Goal: Book appointment/travel/reservation

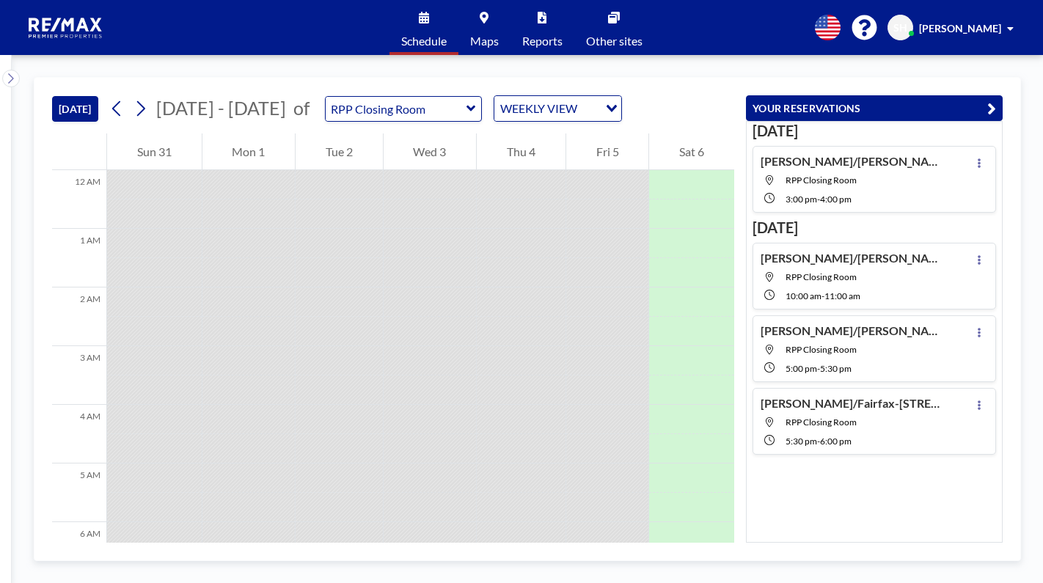
scroll to position [646, 0]
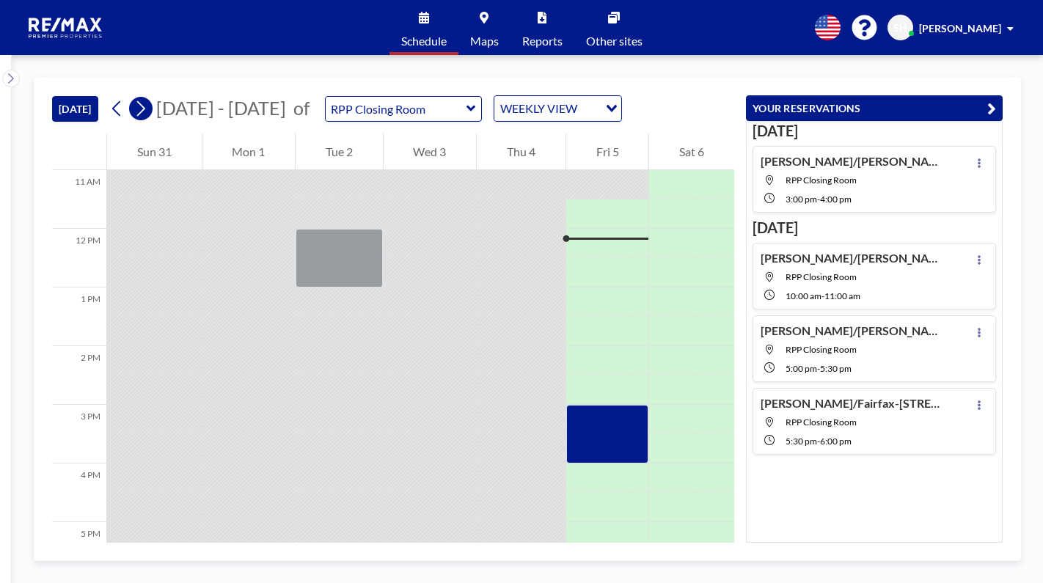
click at [147, 107] on icon at bounding box center [141, 109] width 14 height 22
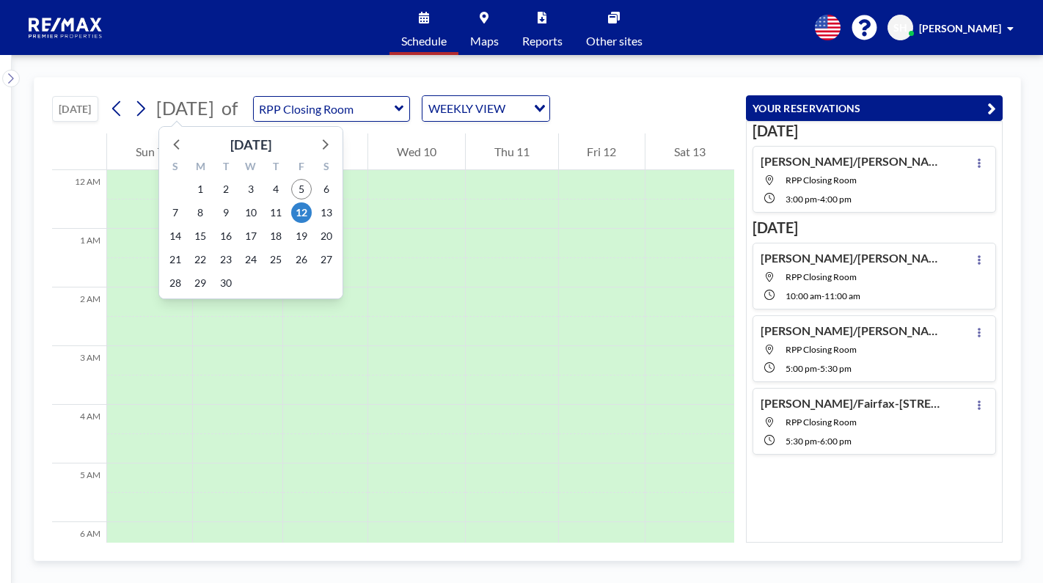
scroll to position [440, 0]
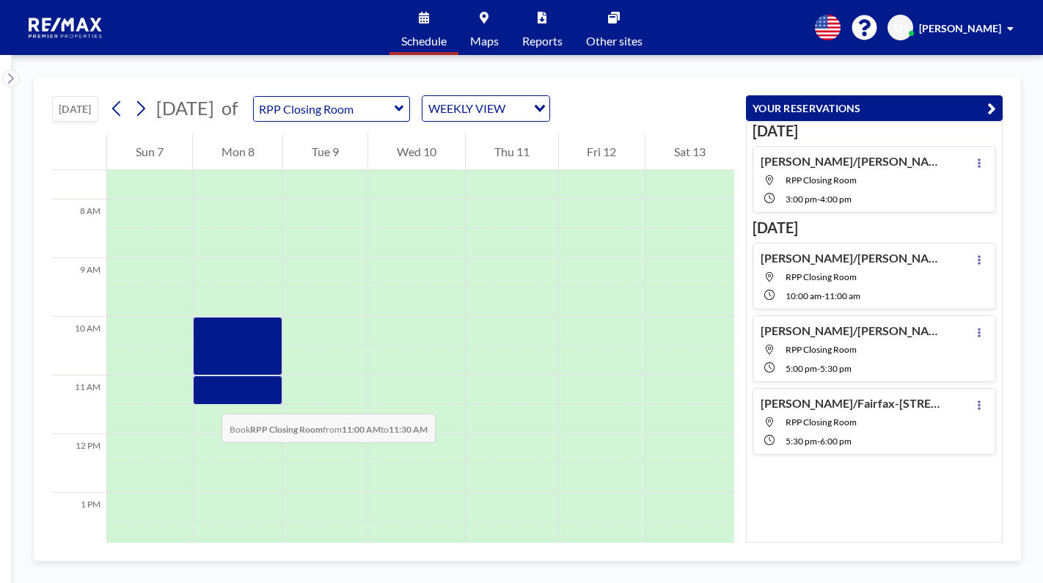
click at [207, 399] on div at bounding box center [238, 390] width 90 height 29
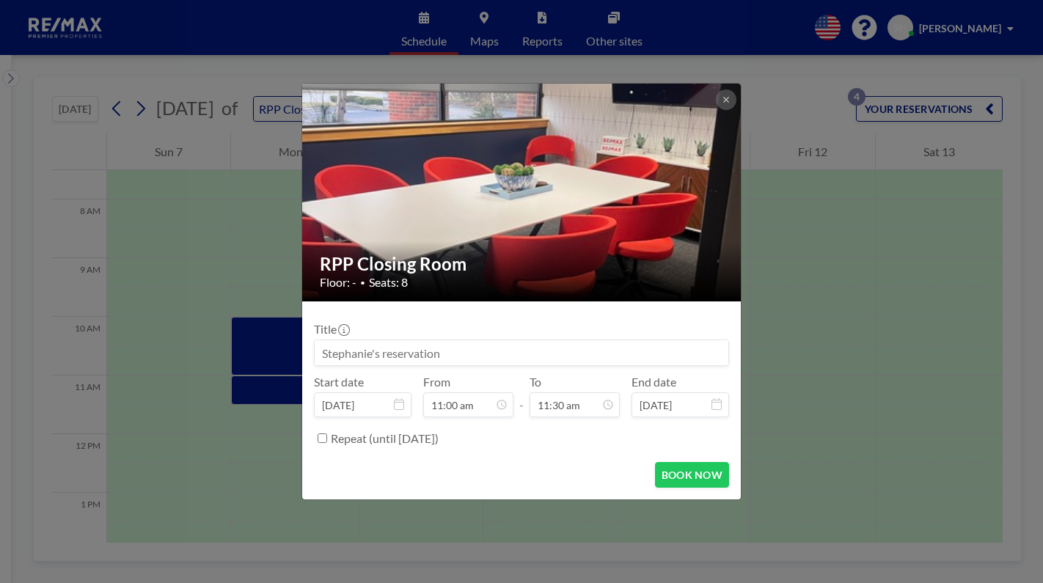
click at [379, 354] on input at bounding box center [522, 352] width 414 height 25
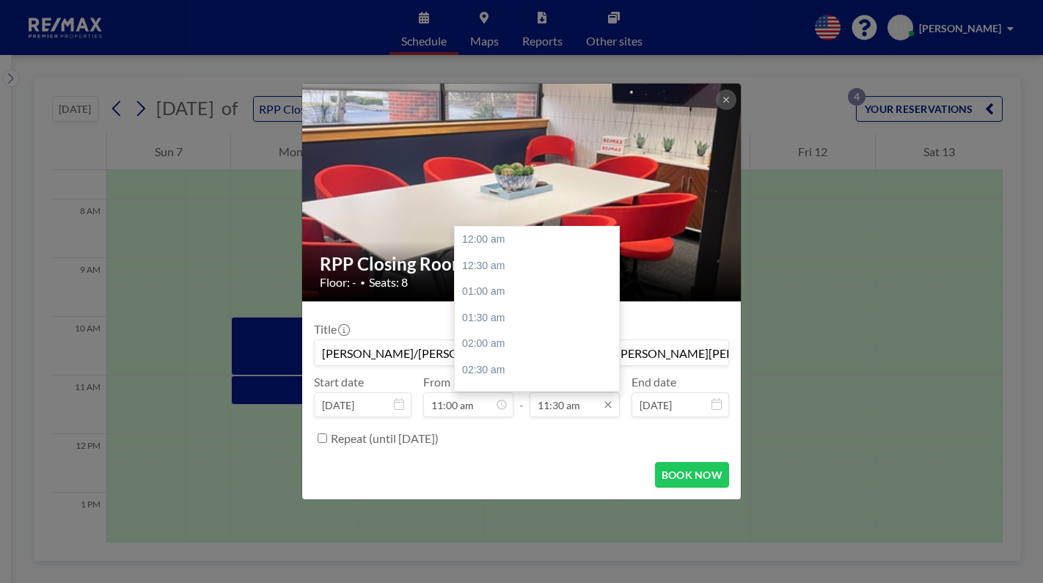
click at [533, 398] on input "11:30 am" at bounding box center [575, 404] width 90 height 25
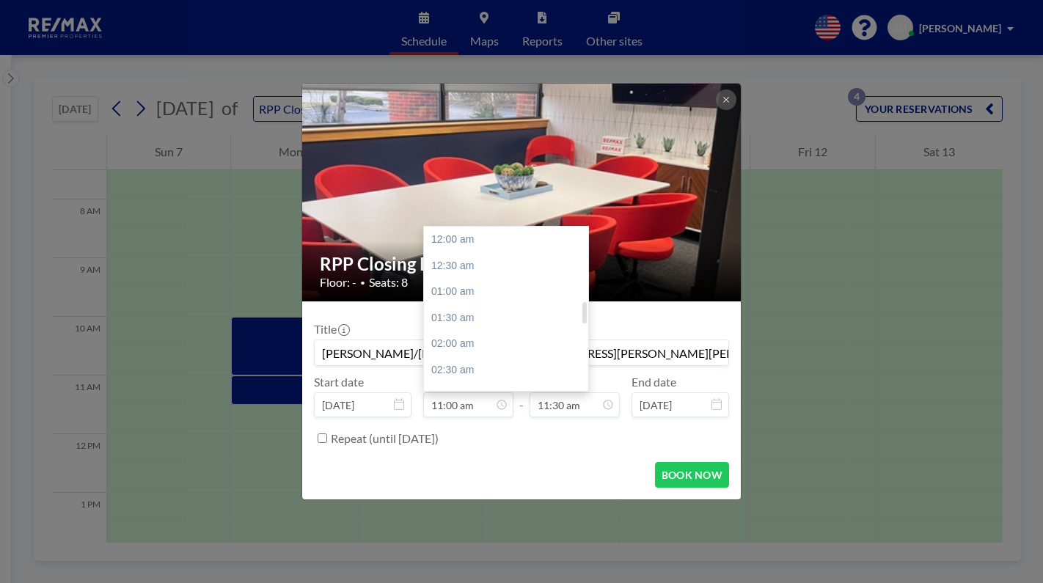
scroll to position [574, 0]
click at [475, 294] on div "12:00 pm" at bounding box center [510, 292] width 172 height 26
type input "[PERSON_NAME]/[PERSON_NAME]-[STREET_ADDRESS][PERSON_NAME][PERSON_NAME]"
type input "12:00 pm"
type input "12:30 pm"
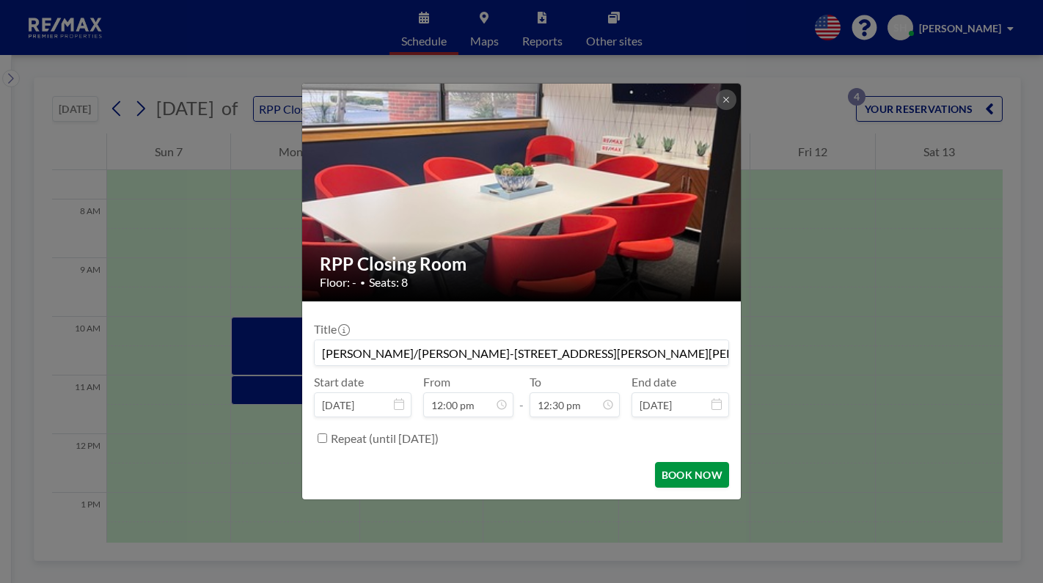
click at [701, 471] on button "BOOK NOW" at bounding box center [692, 475] width 74 height 26
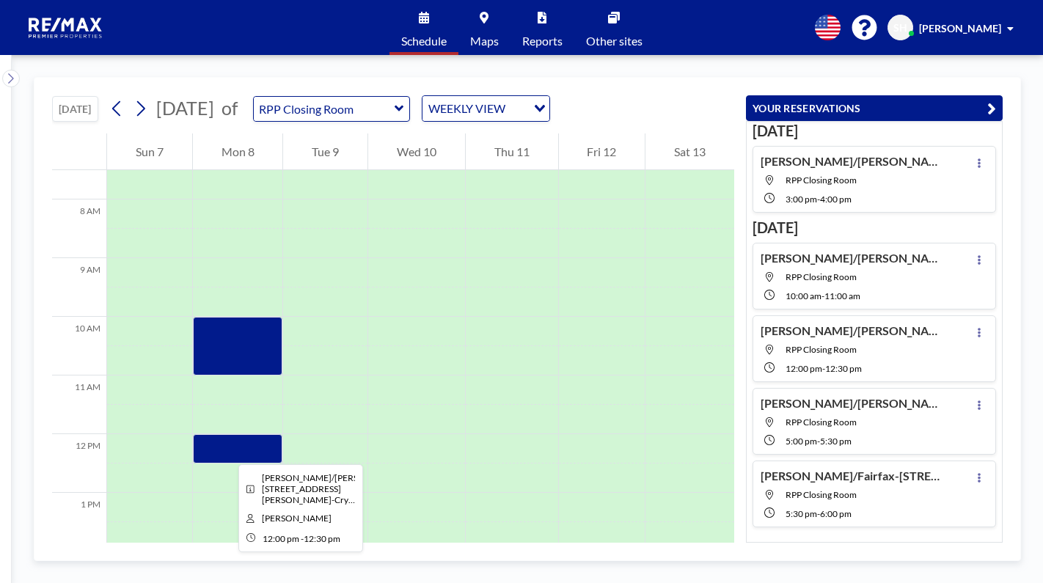
click at [227, 451] on div at bounding box center [238, 448] width 90 height 29
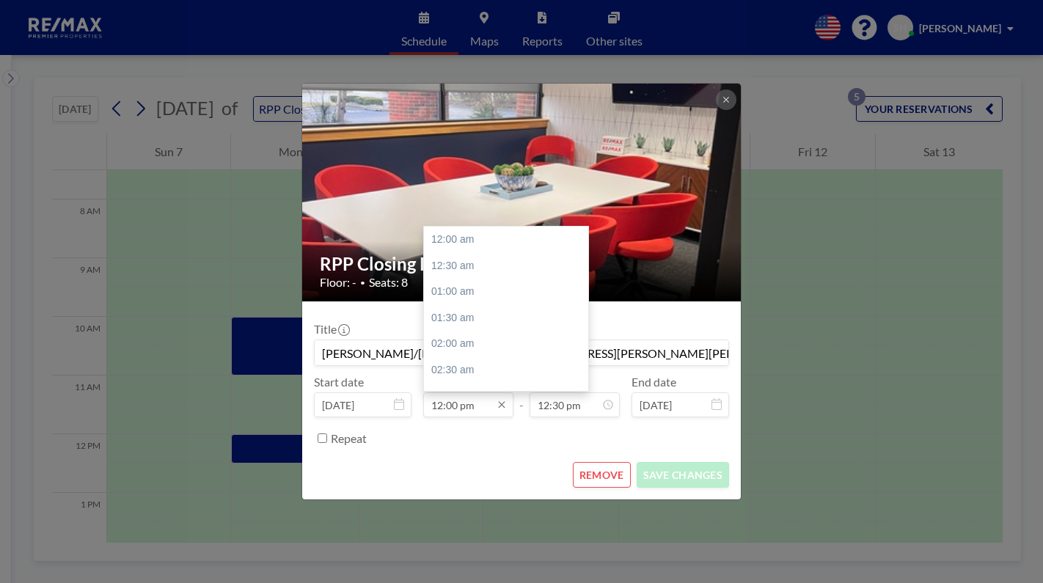
click at [444, 406] on input "12:00 pm" at bounding box center [468, 404] width 90 height 25
click at [450, 334] on div "11:00 am" at bounding box center [510, 334] width 172 height 26
type input "11:00 am"
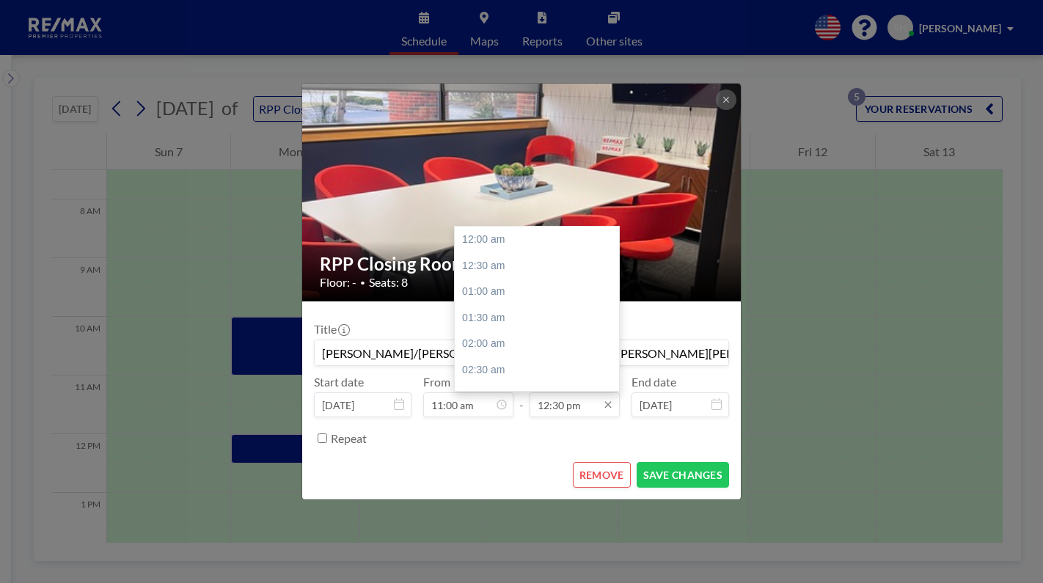
scroll to position [653, 0]
click at [558, 412] on input "12:30 pm" at bounding box center [575, 404] width 90 height 25
click at [490, 289] on div "12:00 pm" at bounding box center [541, 287] width 172 height 26
type input "12:00 pm"
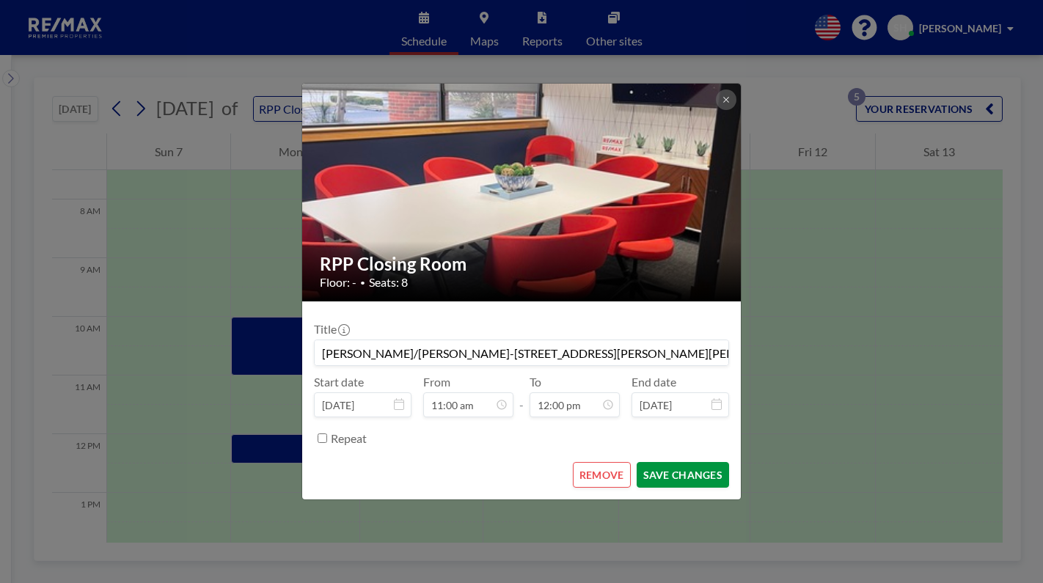
scroll to position [627, 0]
click at [670, 472] on button "SAVE CHANGES" at bounding box center [683, 475] width 92 height 26
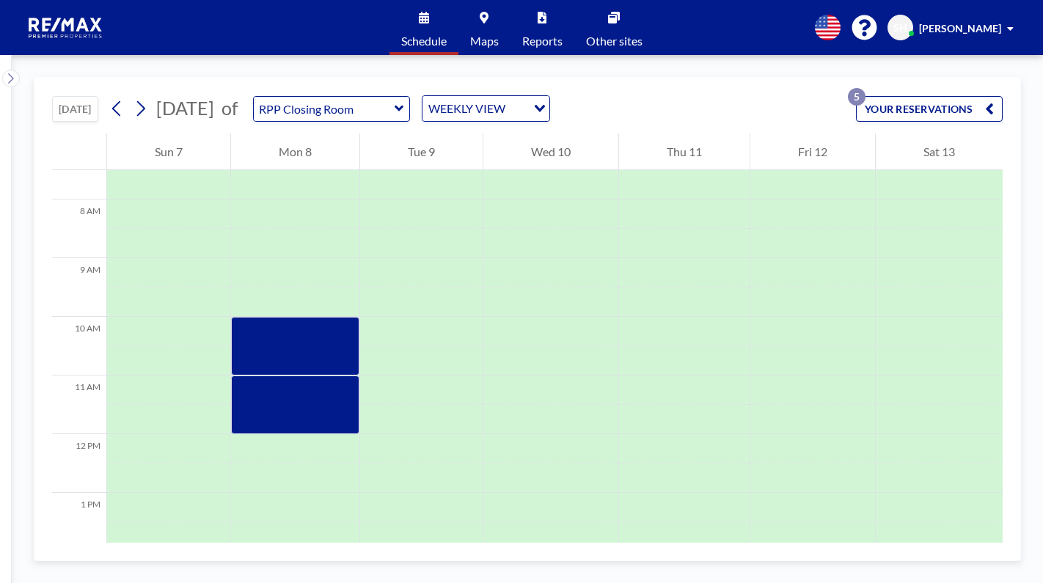
click at [902, 110] on button "YOUR RESERVATIONS 5" at bounding box center [929, 109] width 147 height 26
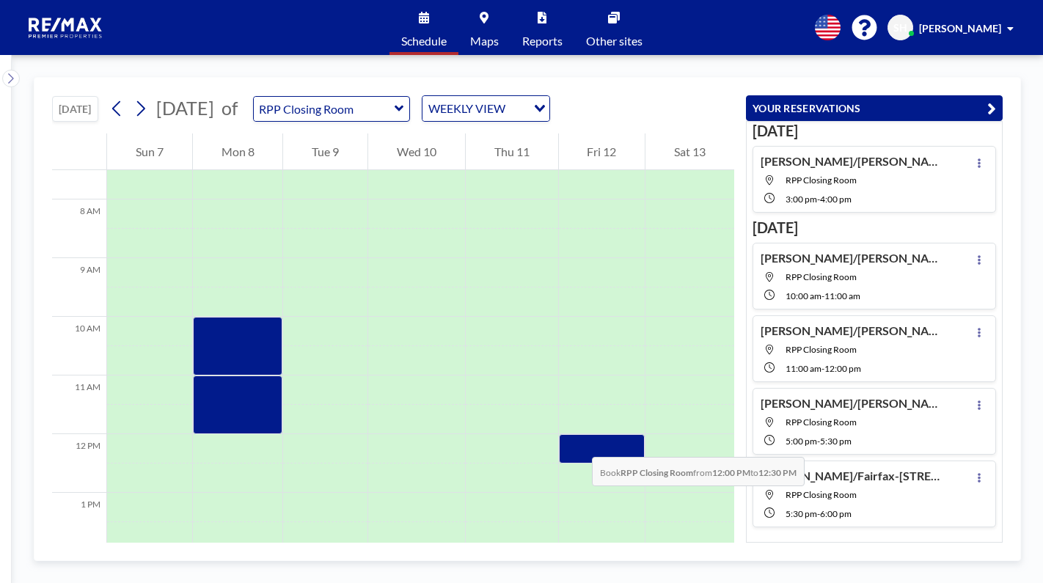
click at [577, 442] on div at bounding box center [602, 448] width 87 height 29
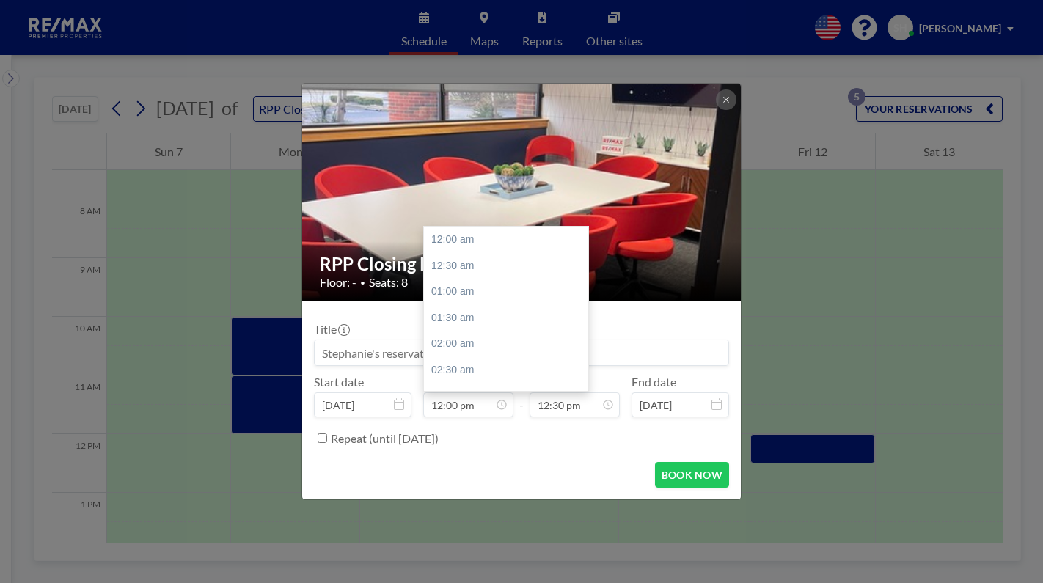
scroll to position [653, 0]
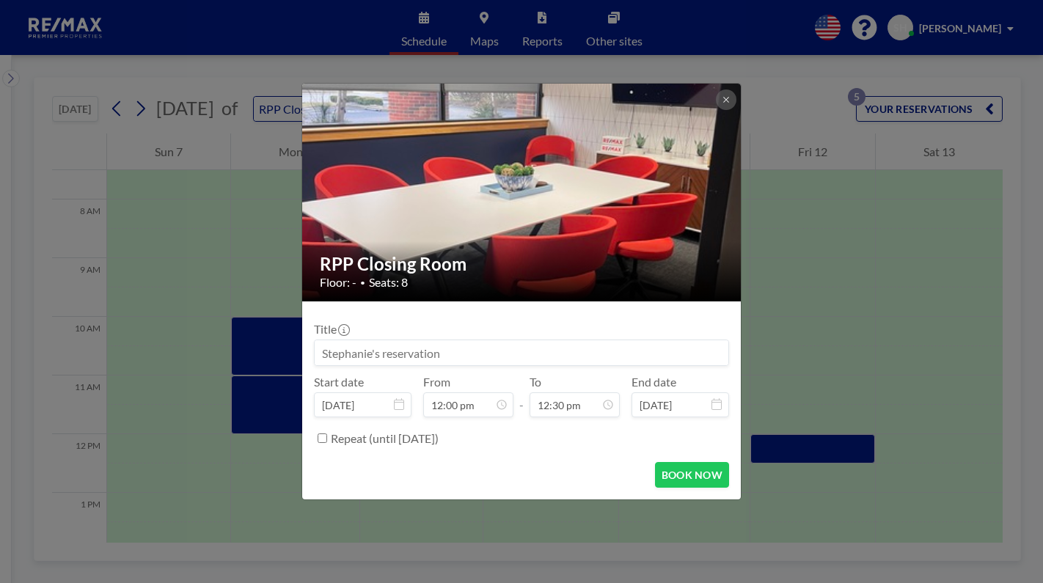
click at [381, 358] on input at bounding box center [522, 352] width 414 height 25
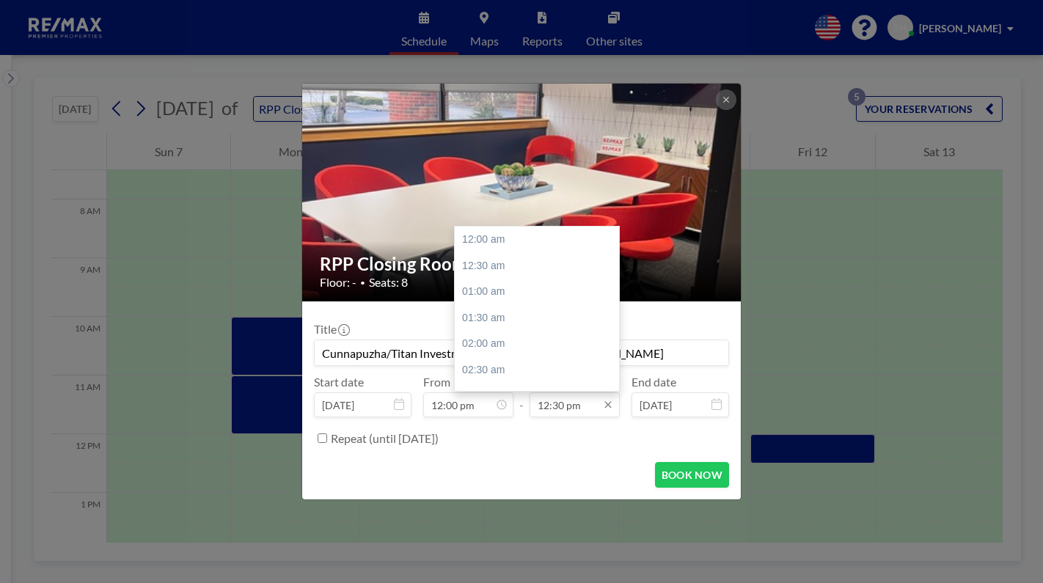
click at [559, 395] on input "12:30 pm" at bounding box center [575, 404] width 90 height 25
click at [503, 270] on div "01:00 pm" at bounding box center [541, 265] width 172 height 26
type input "Cunnapuzha/Titan Investments-11903 anoka Ct-[PERSON_NAME]"
type input "01:00 pm"
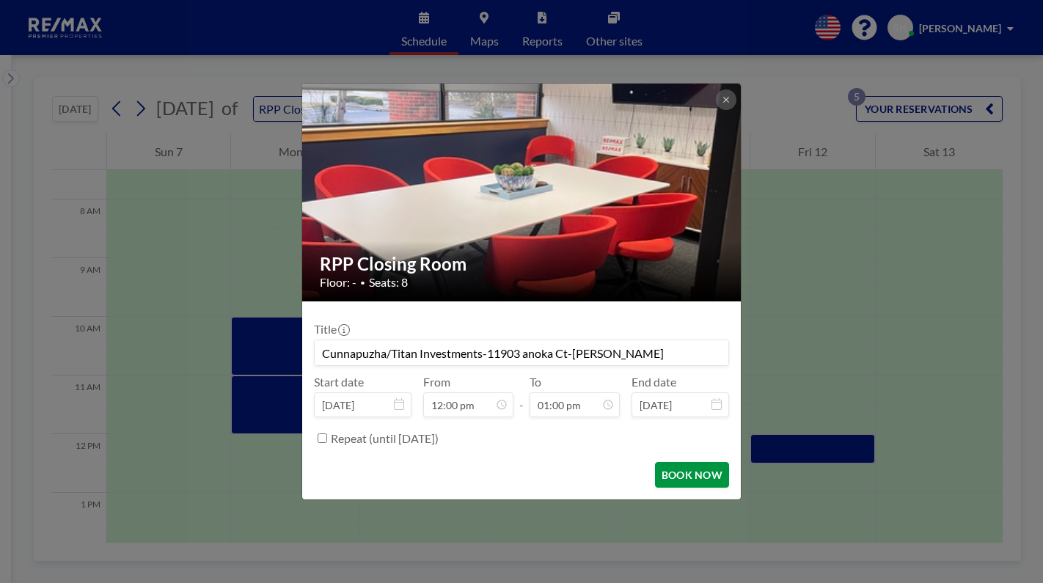
click at [693, 479] on button "BOOK NOW" at bounding box center [692, 475] width 74 height 26
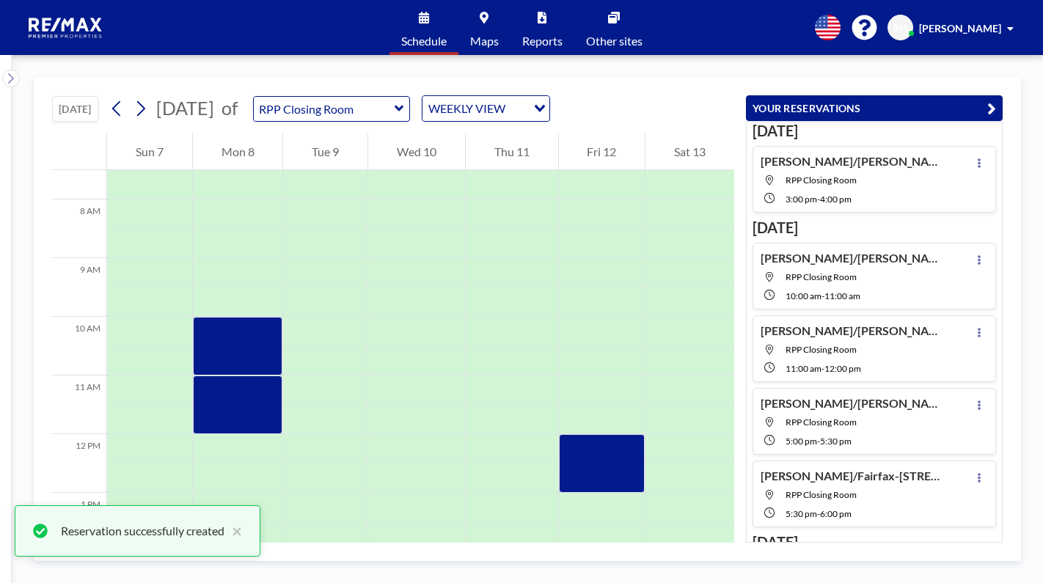
scroll to position [88, 0]
